Goal: Task Accomplishment & Management: Manage account settings

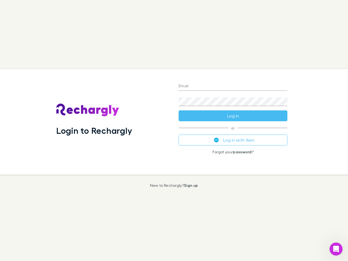
click at [174, 130] on div "Login to Rechargly" at bounding box center [113, 121] width 122 height 105
click at [233, 86] on input "Email" at bounding box center [233, 86] width 109 height 9
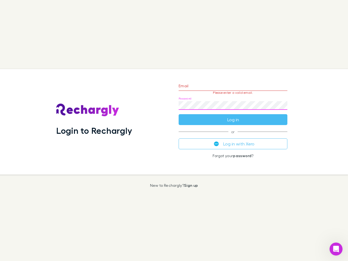
click at [233, 116] on form "Email Please enter a valid email. Password Log in" at bounding box center [233, 101] width 109 height 47
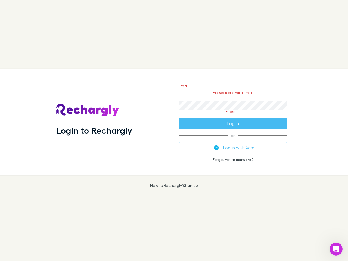
click at [233, 140] on div "Email Please enter a valid email. Password Please fill Log in or Log in with Xe…" at bounding box center [232, 121] width 117 height 105
click at [336, 249] on icon "Open Intercom Messenger" at bounding box center [336, 249] width 9 height 9
